Goal: Find specific page/section: Find specific page/section

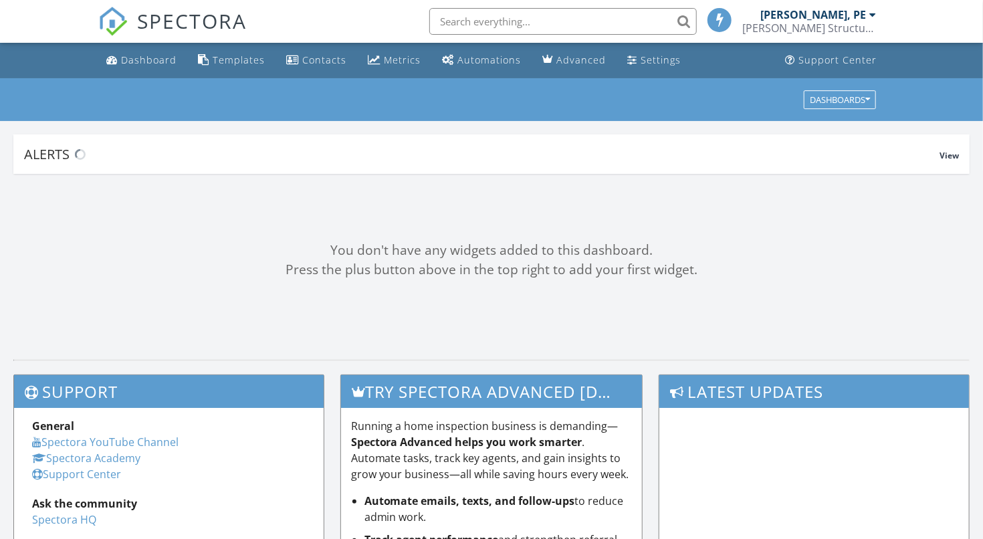
click at [563, 18] on input "text" at bounding box center [563, 21] width 268 height 27
type input "[PERSON_NAME]"
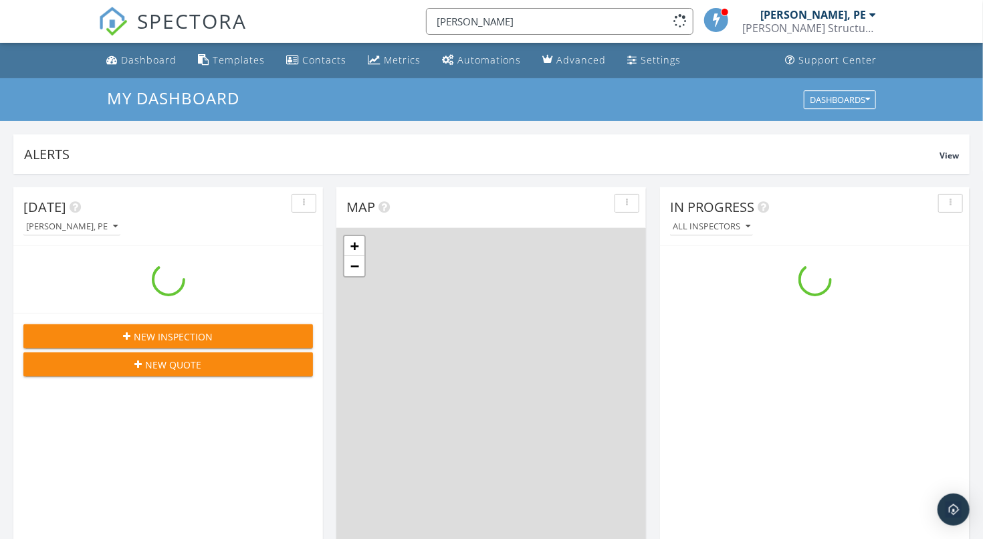
scroll to position [1217, 984]
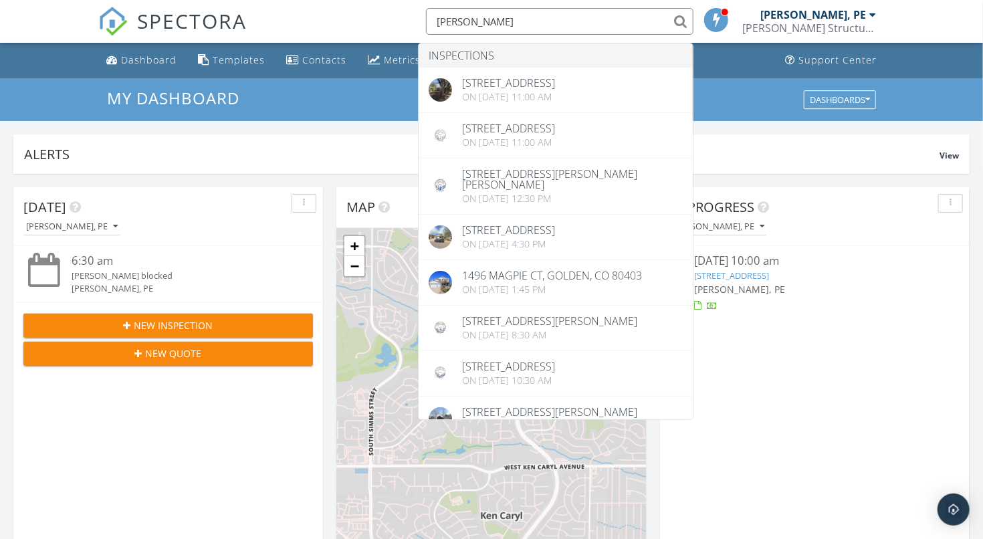
click at [150, 445] on div "[DATE] [PERSON_NAME], PE 6:30 am [PERSON_NAME] blocked [PERSON_NAME], PE New In…" at bounding box center [168, 381] width 310 height 388
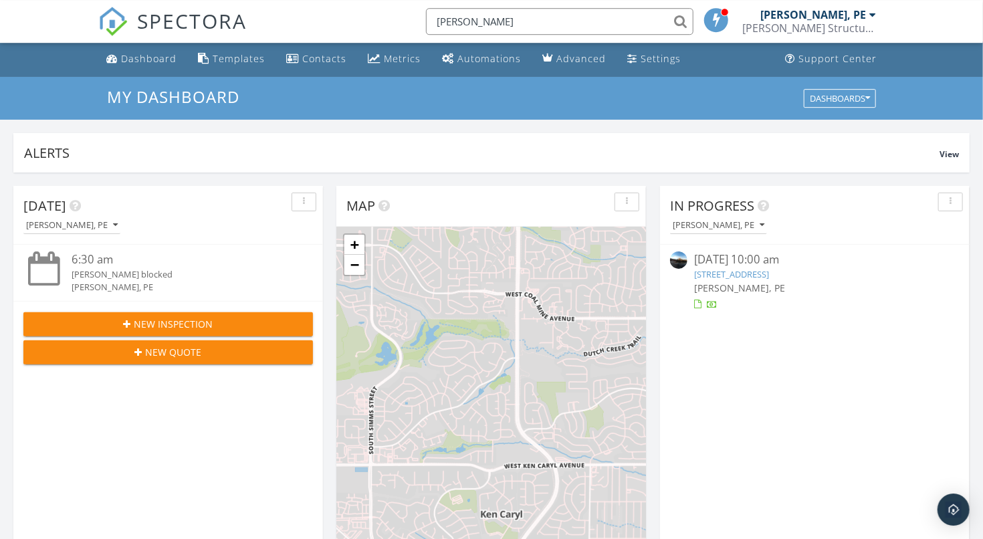
scroll to position [0, 0]
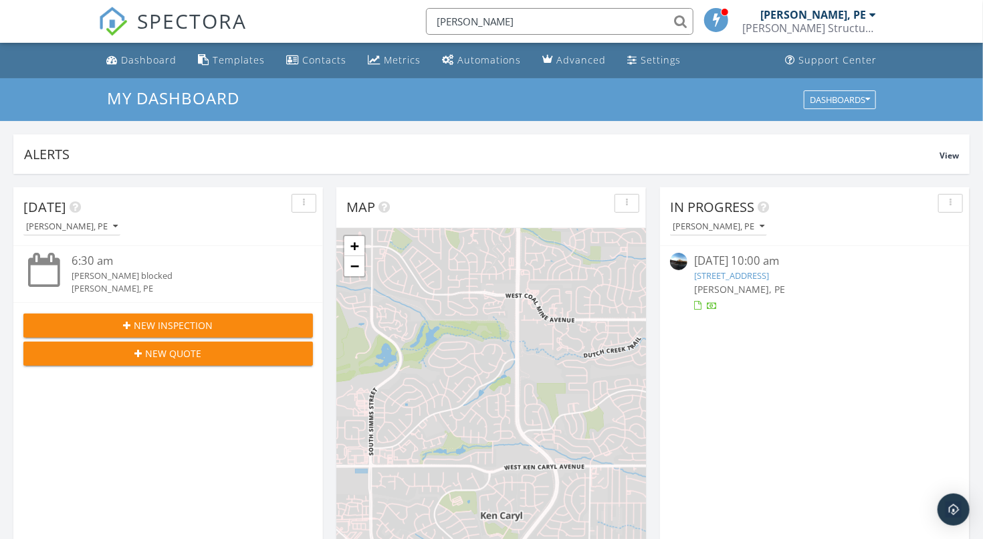
click at [601, 22] on input "[PERSON_NAME]" at bounding box center [560, 21] width 268 height 27
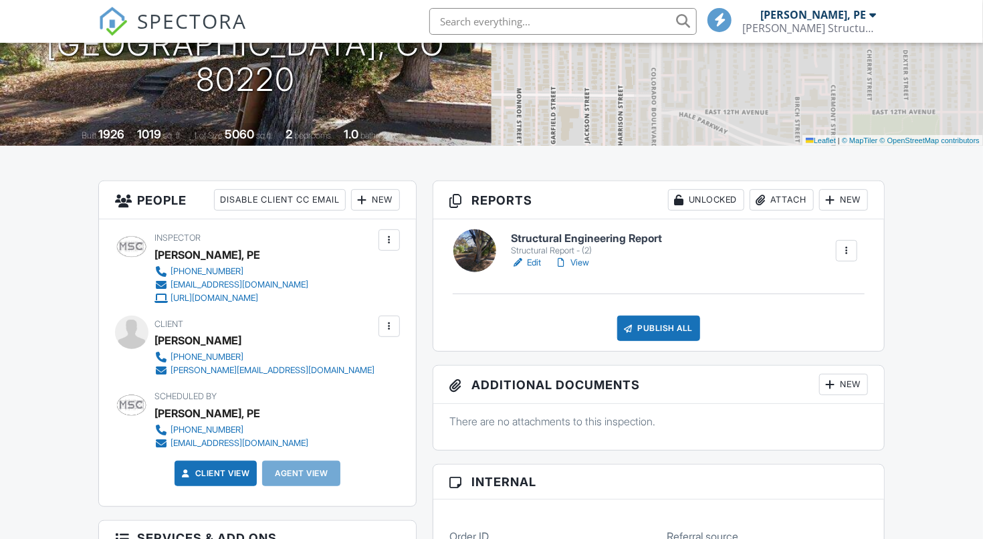
scroll to position [211, 0]
